Goal: Task Accomplishment & Management: Manage account settings

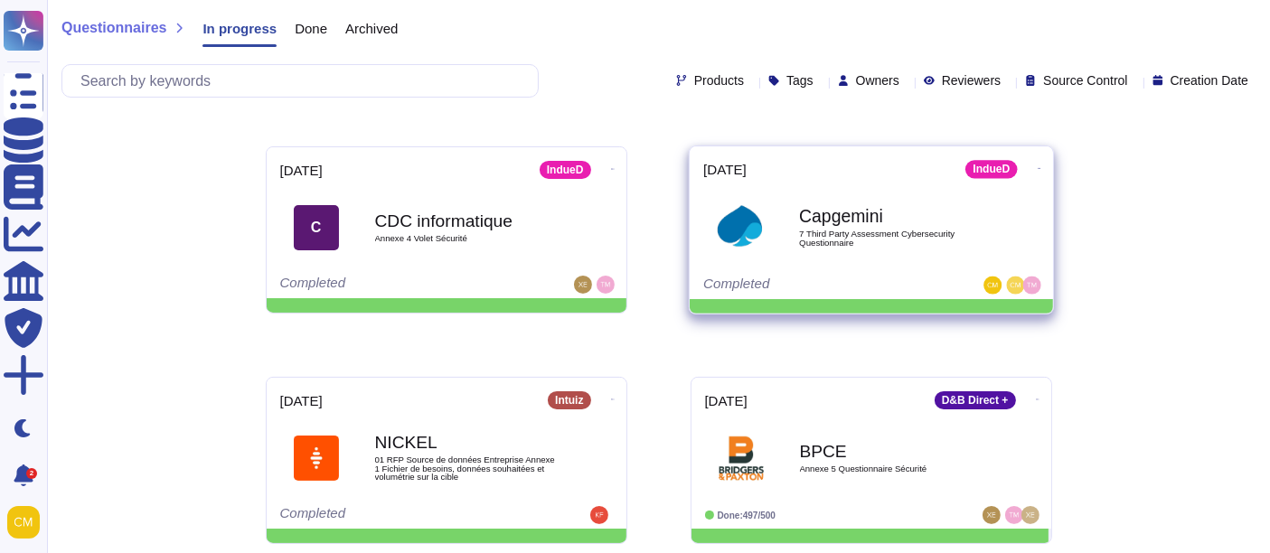
scroll to position [209, 0]
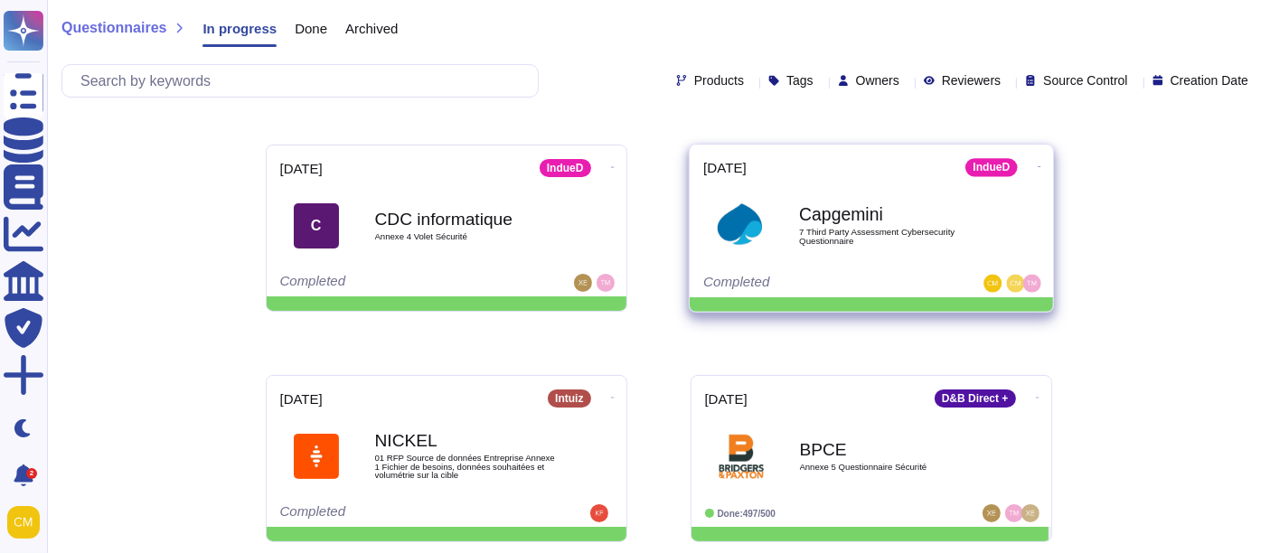
click at [1037, 164] on icon at bounding box center [1039, 166] width 4 height 5
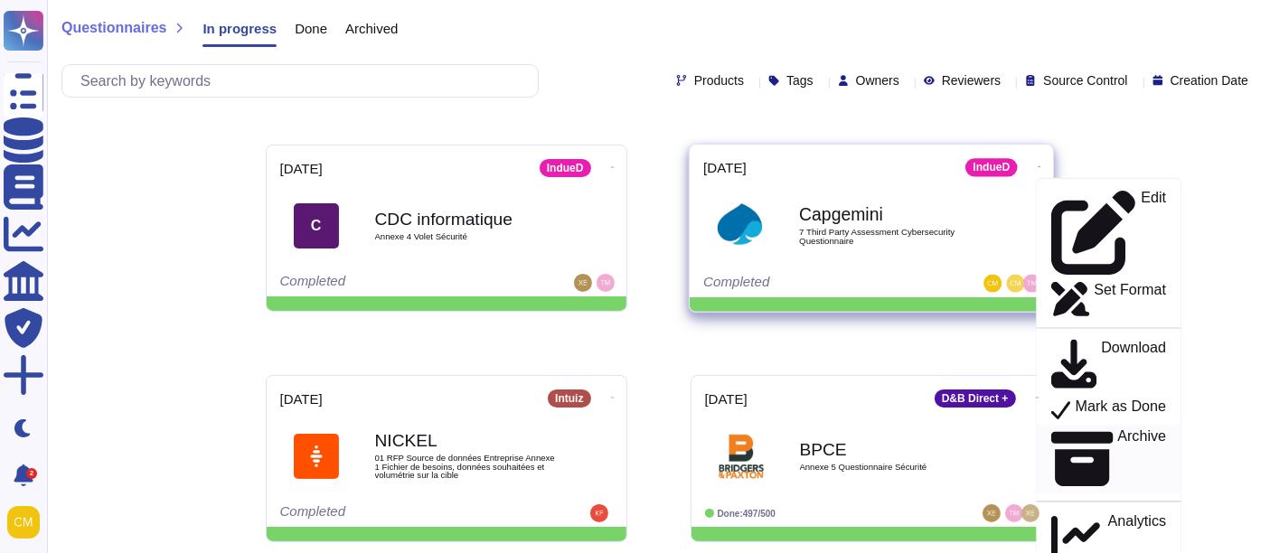
click at [1117, 429] on p "Archive" at bounding box center [1141, 459] width 49 height 61
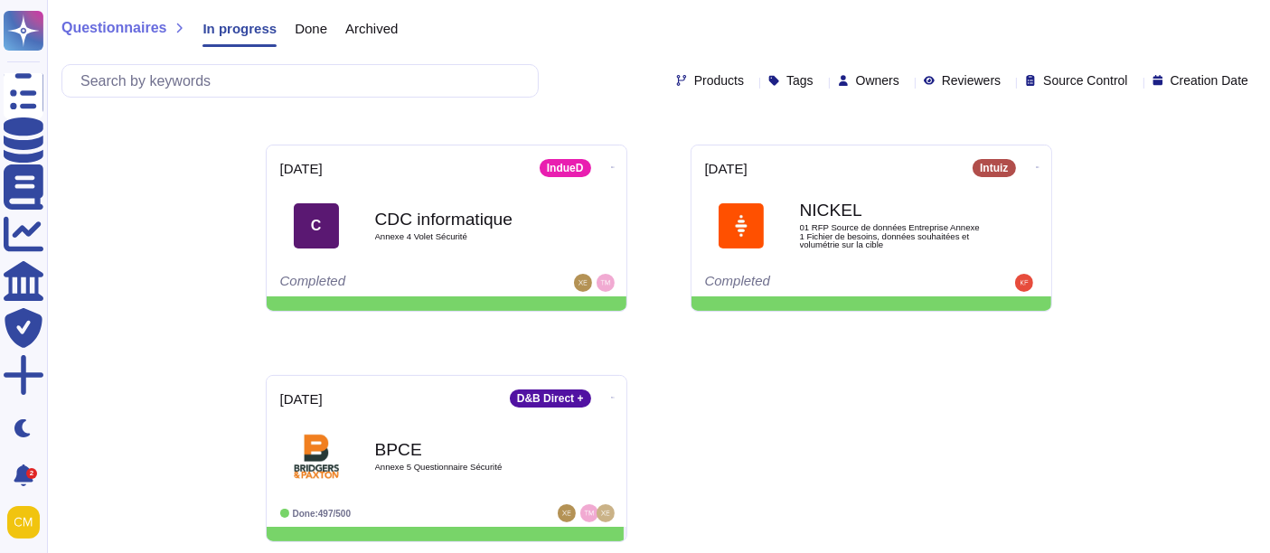
click at [366, 42] on div "Archived" at bounding box center [362, 32] width 70 height 36
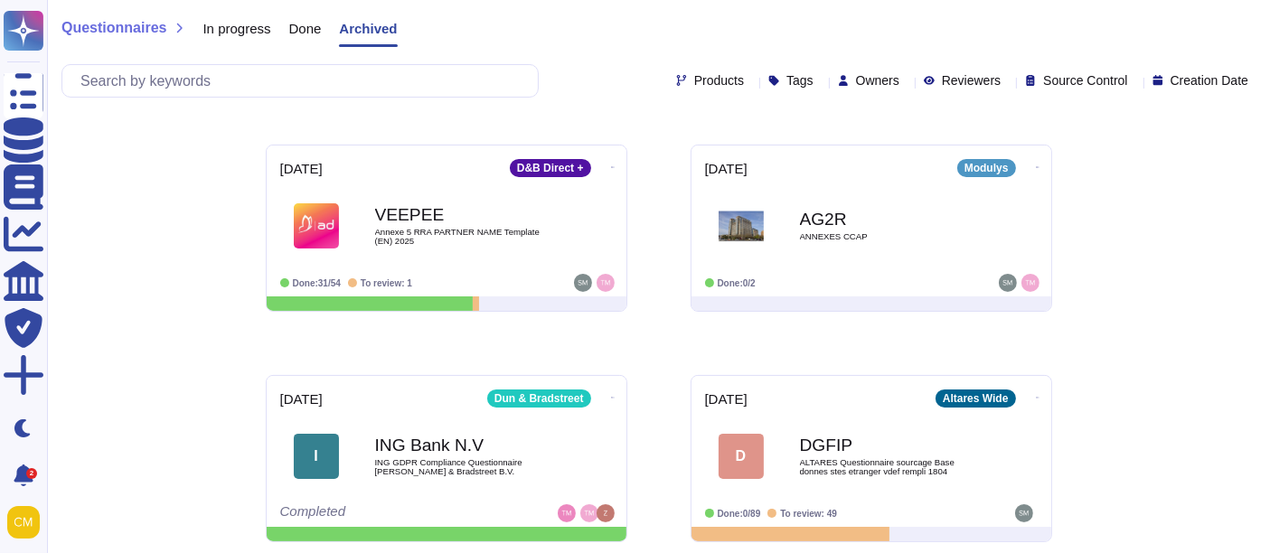
click at [299, 34] on span "Done" at bounding box center [305, 29] width 33 height 14
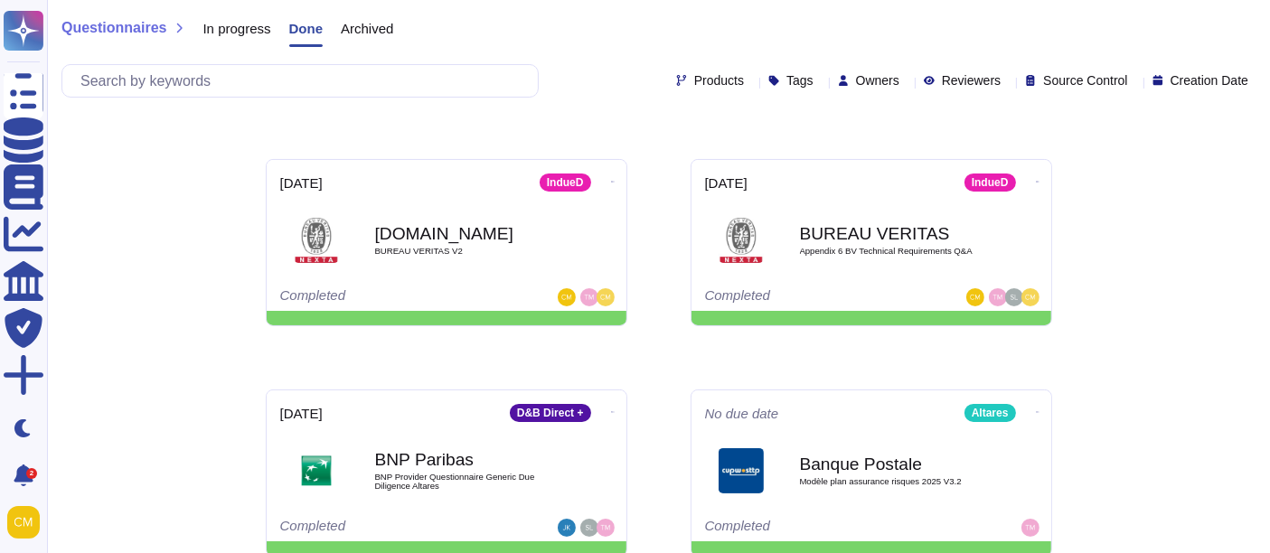
scroll to position [39, 0]
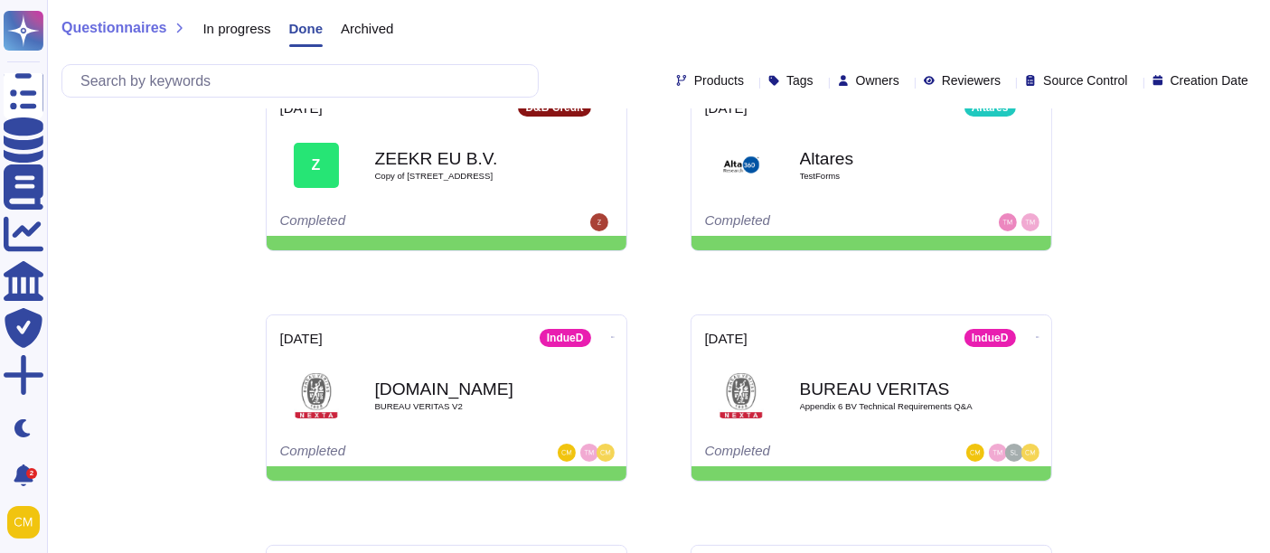
click at [373, 24] on span "Archived" at bounding box center [367, 29] width 52 height 14
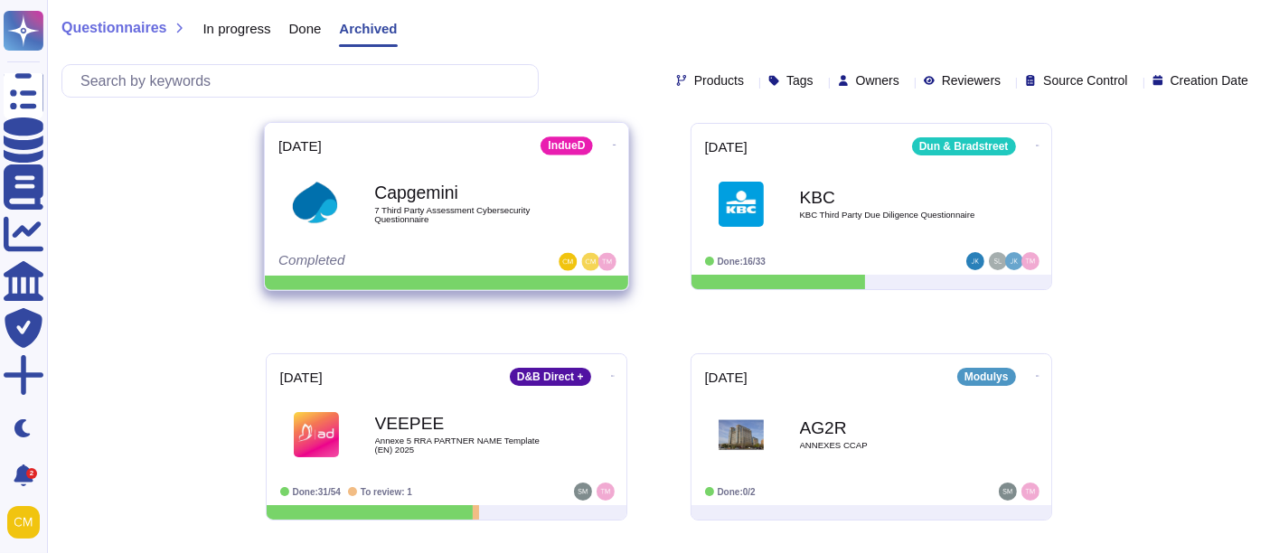
click at [612, 143] on icon at bounding box center [614, 145] width 4 height 5
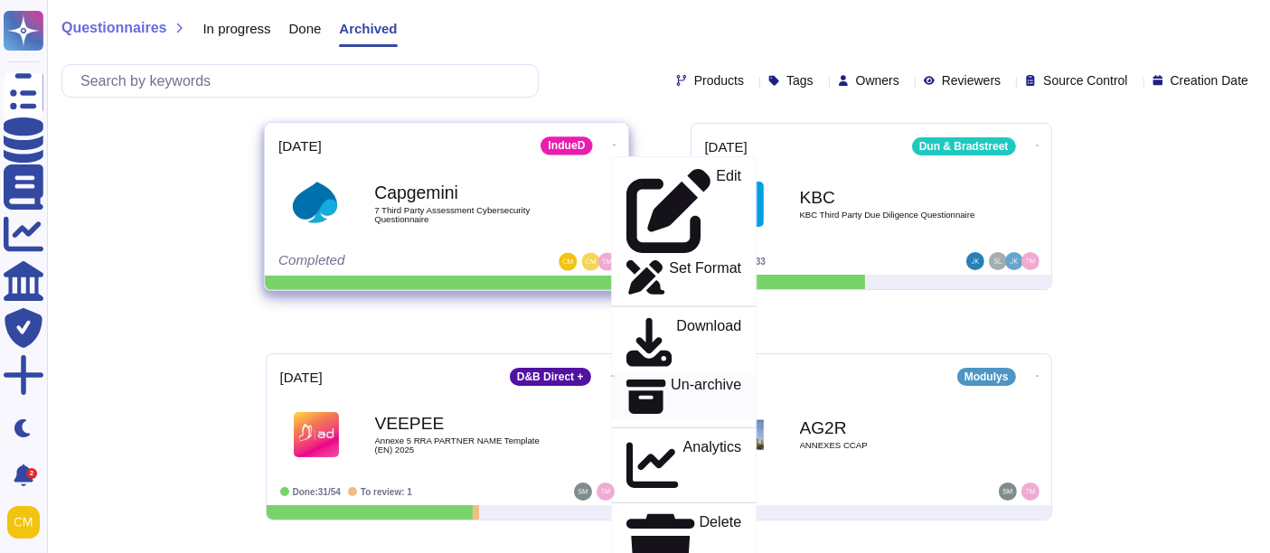
click at [688, 378] on p "Un-archive" at bounding box center [706, 397] width 70 height 39
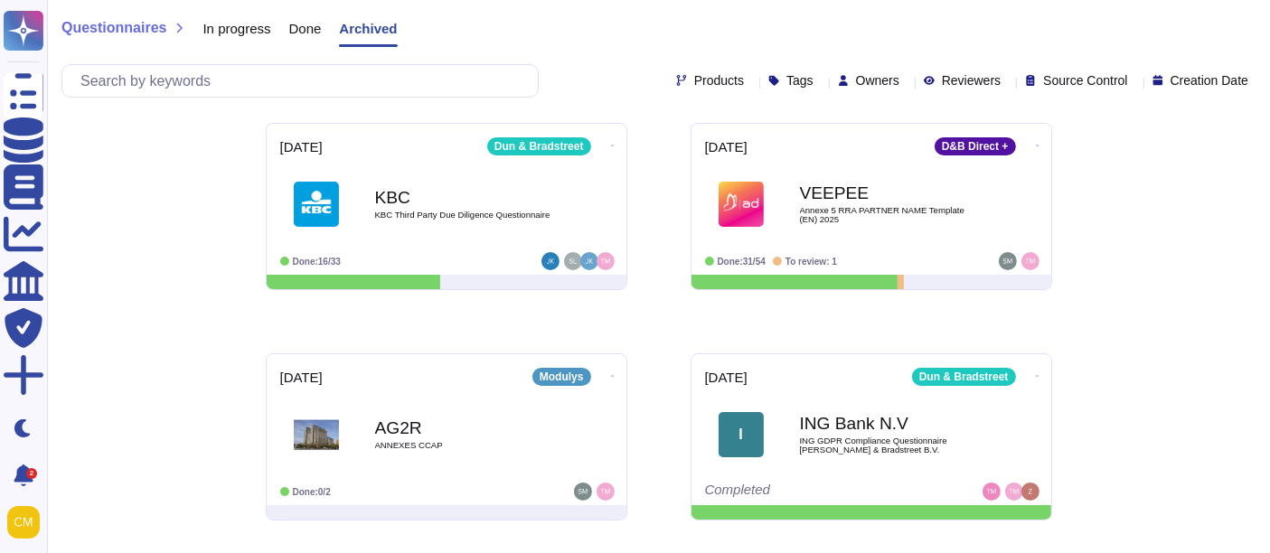
click at [253, 37] on div "In progress" at bounding box center [227, 32] width 86 height 36
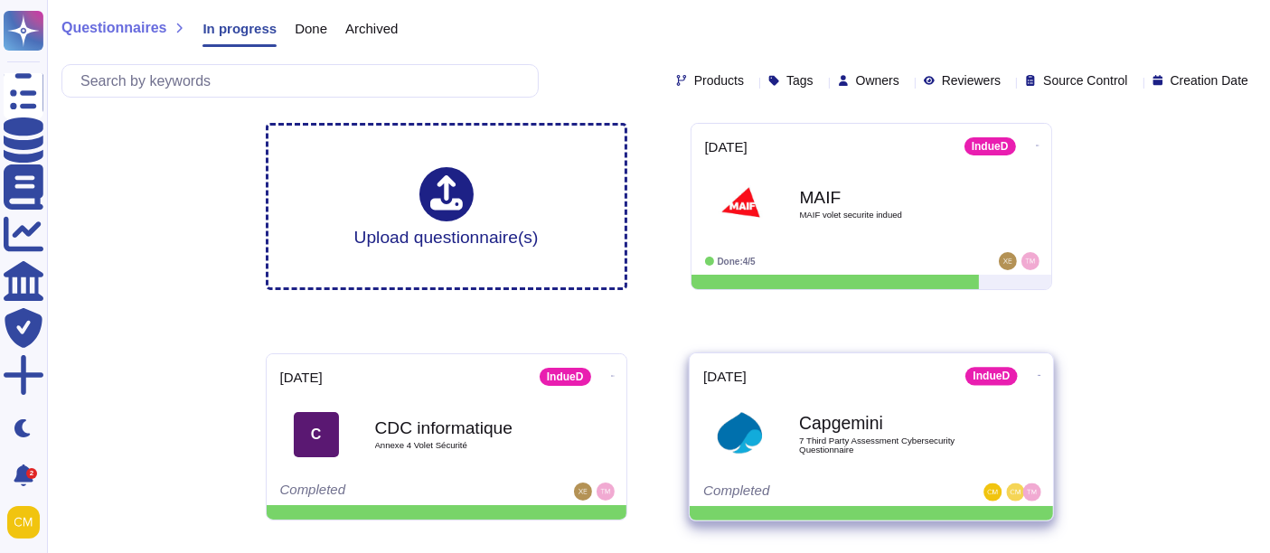
click at [1037, 373] on icon at bounding box center [1039, 375] width 4 height 5
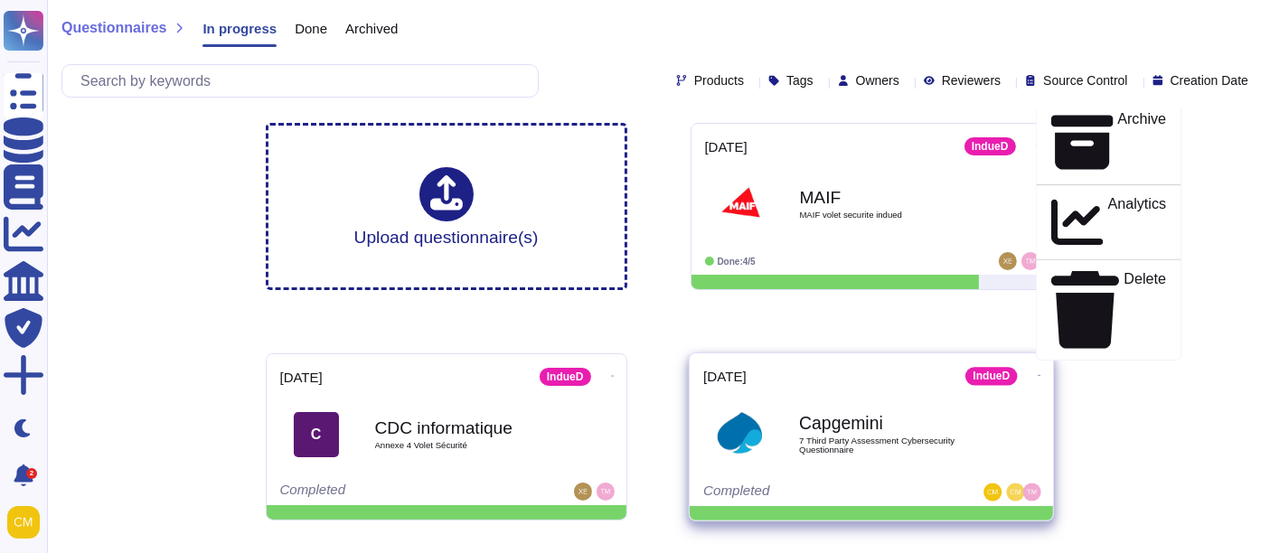
click at [1109, 104] on p "Mark as Done" at bounding box center [1120, 93] width 91 height 22
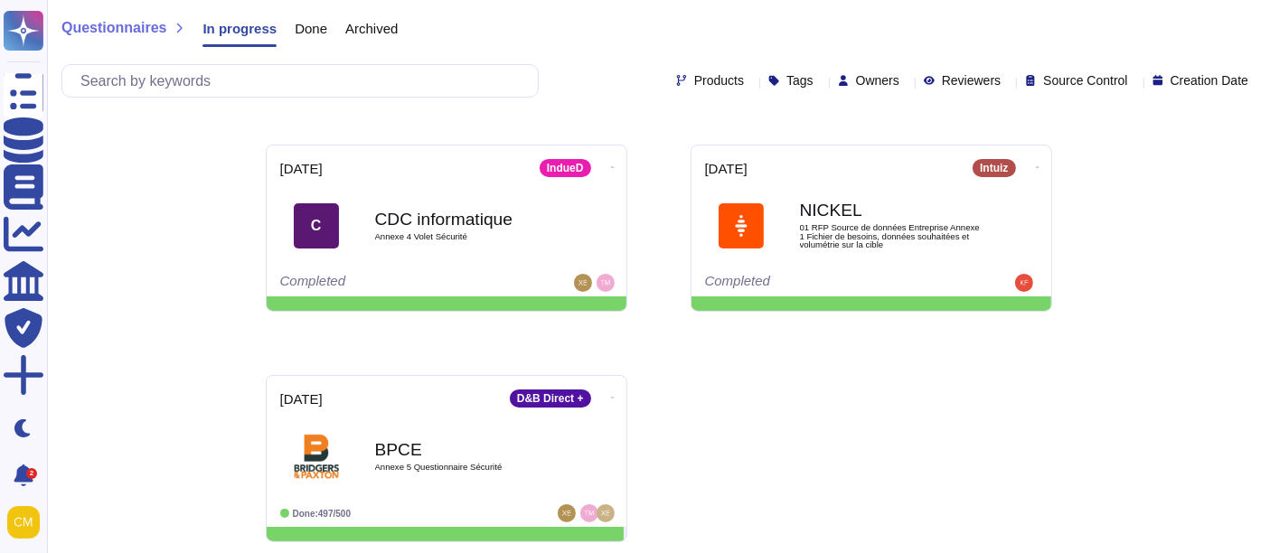
scroll to position [209, 0]
